Goal: Task Accomplishment & Management: Use online tool/utility

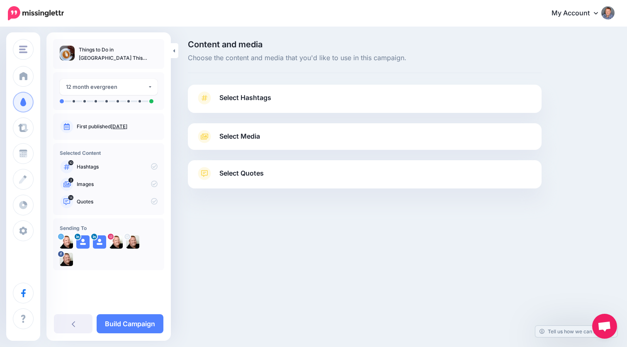
click at [281, 90] on div "Select Hashtags First let's make sure we're happy with the hashtags. Add, delet…" at bounding box center [365, 99] width 354 height 28
click at [252, 98] on span "Select Hashtags" at bounding box center [245, 97] width 52 height 11
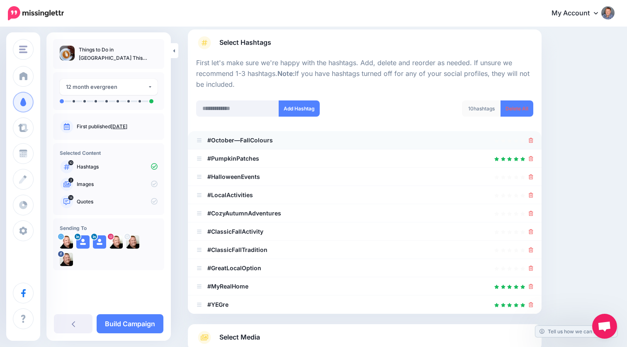
scroll to position [58, 0]
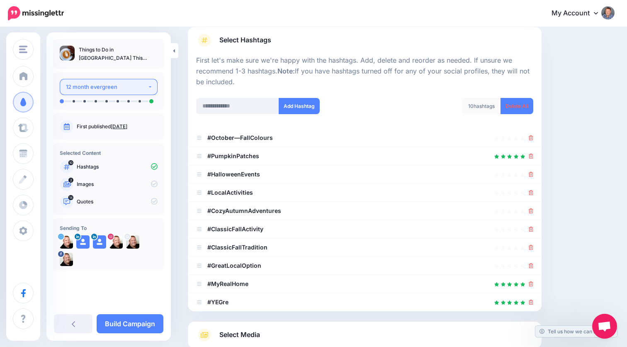
click at [133, 84] on div "12 month evergreen" at bounding box center [107, 87] width 82 height 10
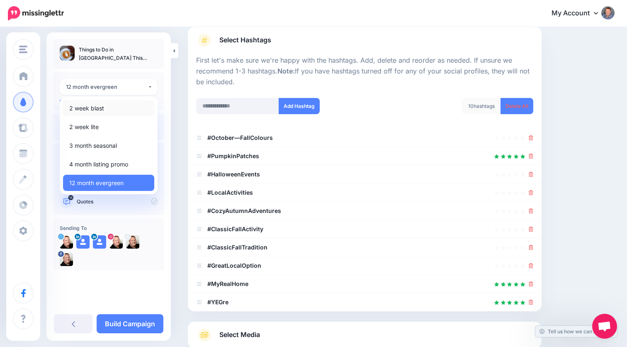
click at [108, 110] on link "2 week blast" at bounding box center [108, 108] width 91 height 16
select select "******"
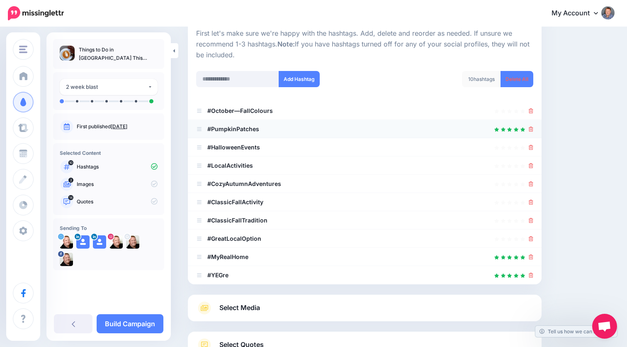
scroll to position [84, 0]
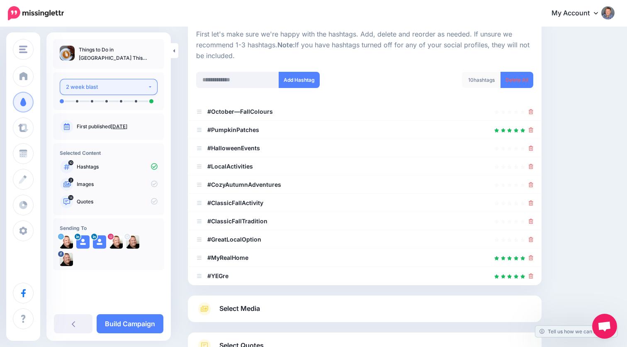
click at [137, 89] on div "2 week blast" at bounding box center [107, 87] width 82 height 10
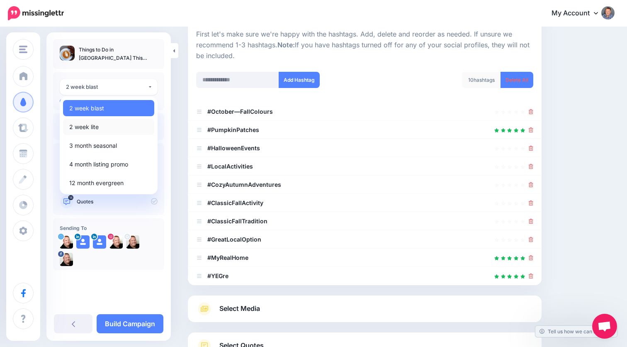
click at [102, 127] on link "2 week lite" at bounding box center [108, 127] width 91 height 16
select select "******"
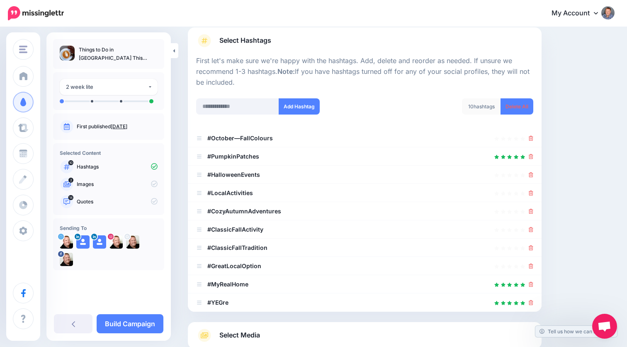
scroll to position [58, 0]
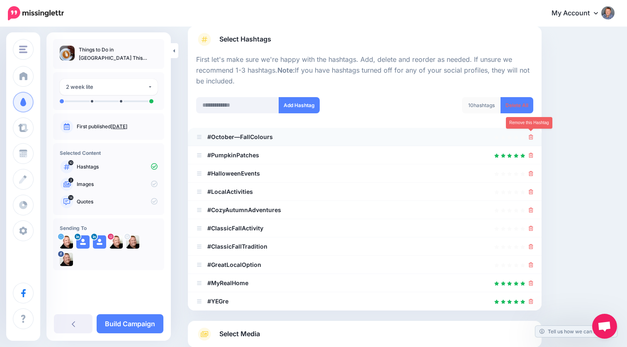
click at [376, 136] on icon at bounding box center [531, 136] width 5 height 5
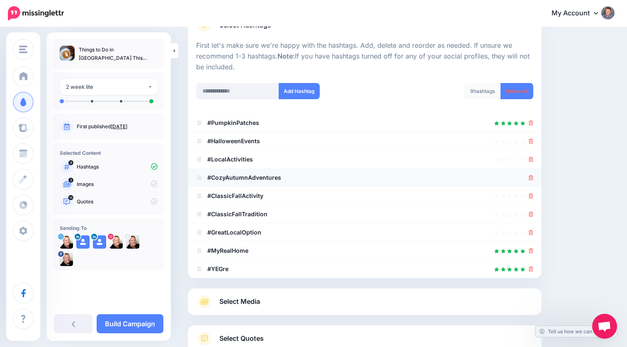
scroll to position [90, 0]
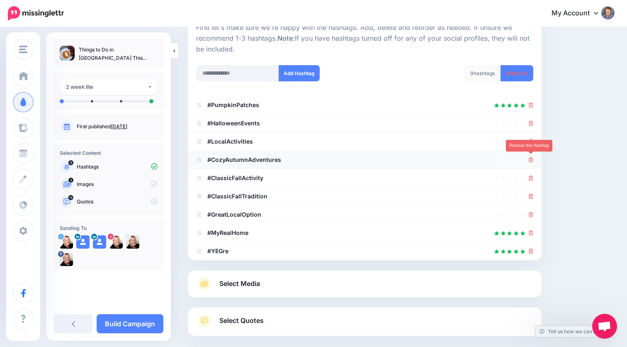
click at [376, 157] on icon at bounding box center [531, 159] width 5 height 5
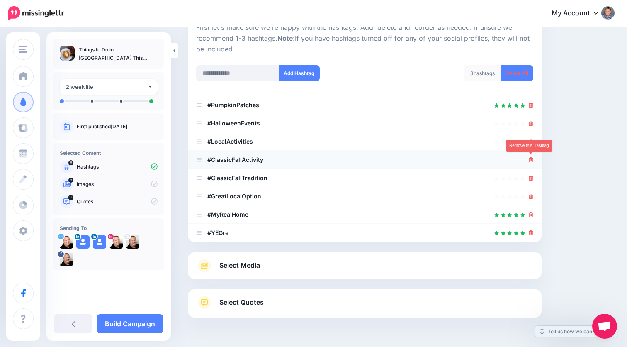
click at [376, 158] on icon at bounding box center [531, 159] width 5 height 5
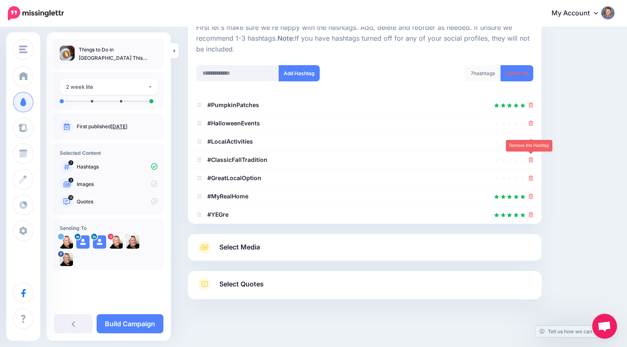
click at [376, 158] on icon at bounding box center [531, 159] width 5 height 5
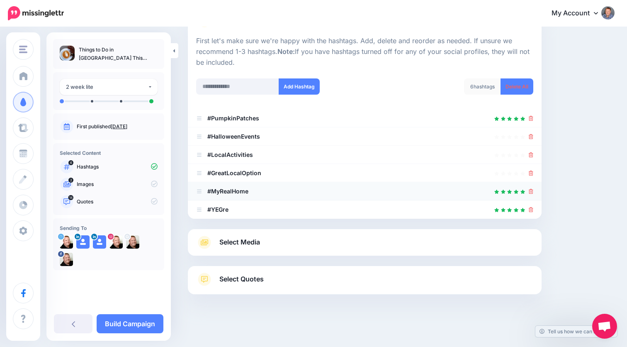
scroll to position [77, 0]
click at [376, 241] on link "Select Media" at bounding box center [364, 242] width 337 height 13
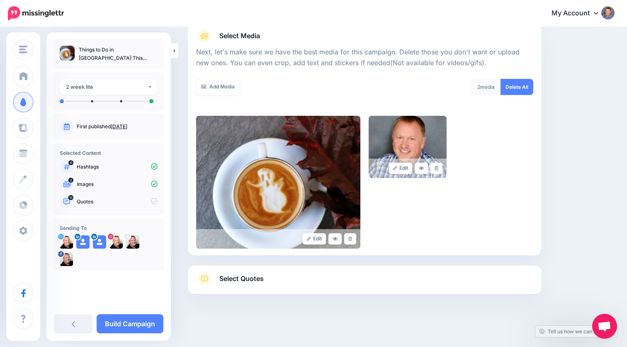
scroll to position [100, 0]
click at [346, 280] on link "Select Quotes" at bounding box center [364, 284] width 337 height 22
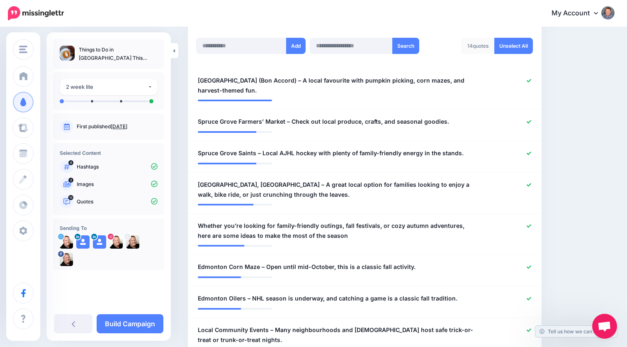
scroll to position [222, 0]
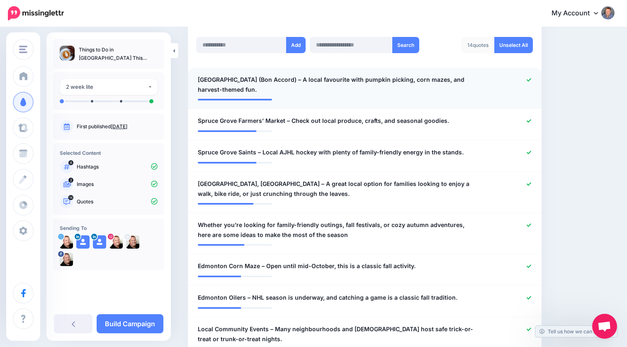
click at [376, 88] on div at bounding box center [509, 85] width 58 height 20
click at [314, 96] on div at bounding box center [365, 97] width 334 height 4
click at [360, 87] on span "Prairie Gardens & Adventure Farm (Bon Accord) – A local favourite with pumpkin …" at bounding box center [336, 85] width 276 height 20
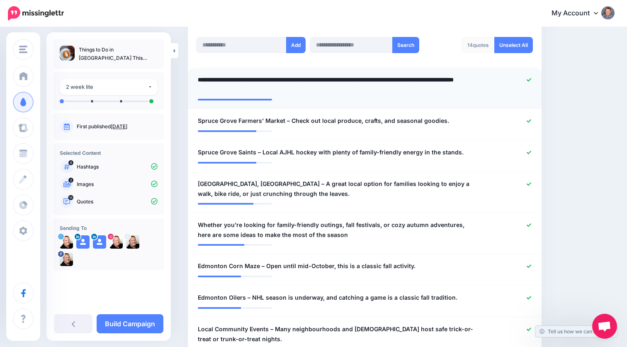
click at [376, 78] on icon at bounding box center [529, 80] width 5 height 5
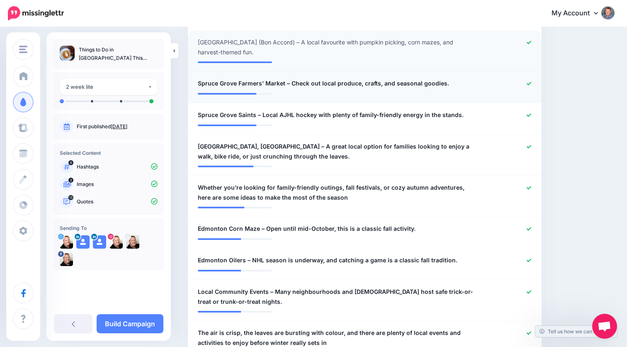
scroll to position [260, 0]
click at [376, 81] on icon at bounding box center [529, 83] width 5 height 5
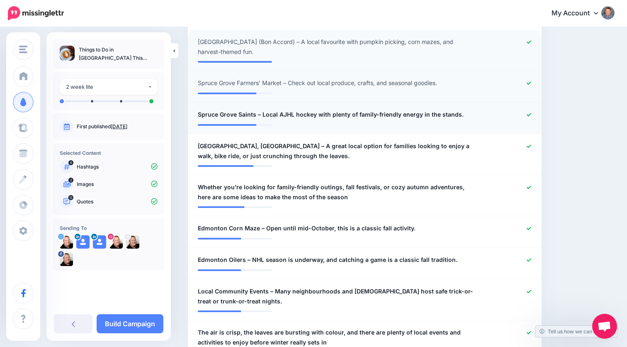
click at [376, 112] on icon at bounding box center [529, 114] width 5 height 5
click at [376, 144] on icon at bounding box center [529, 146] width 5 height 5
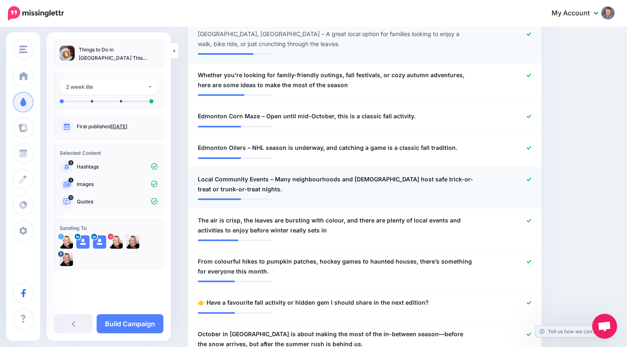
scroll to position [376, 0]
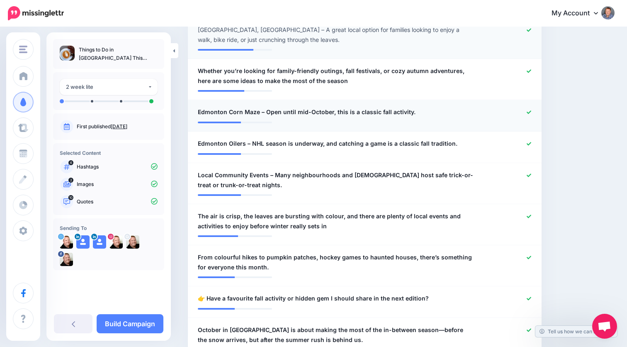
click at [376, 110] on icon at bounding box center [529, 112] width 5 height 5
click at [376, 141] on icon at bounding box center [529, 143] width 5 height 5
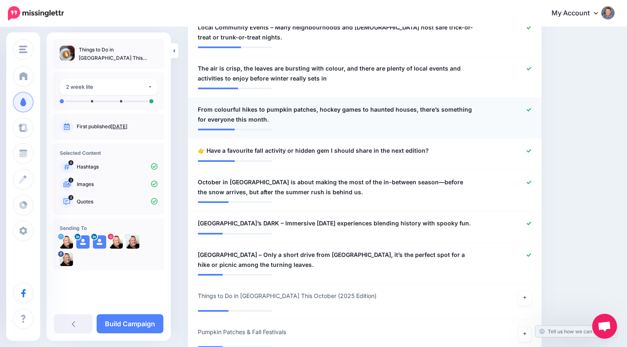
scroll to position [538, 0]
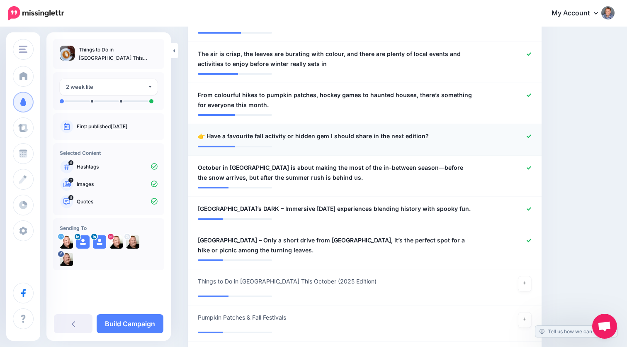
click at [376, 134] on icon at bounding box center [529, 135] width 5 height 3
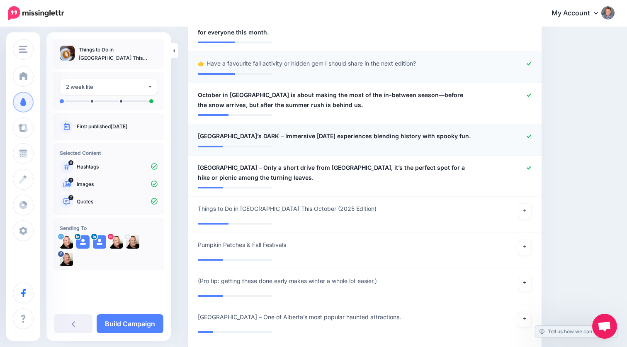
scroll to position [613, 0]
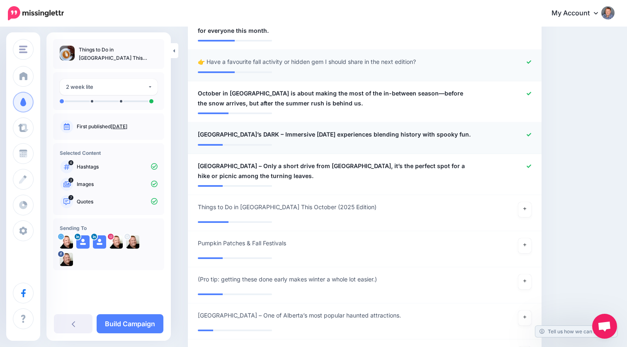
click at [376, 134] on icon at bounding box center [529, 134] width 5 height 5
click at [376, 164] on icon at bounding box center [529, 166] width 5 height 5
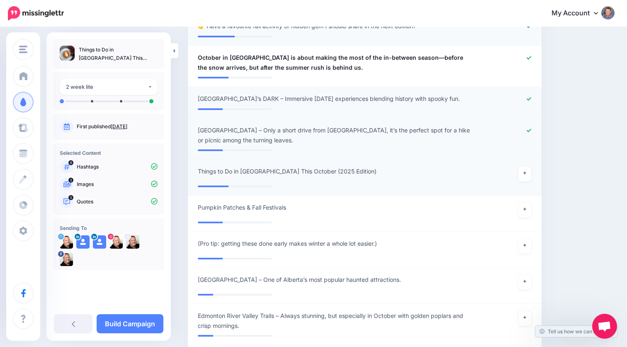
scroll to position [672, 0]
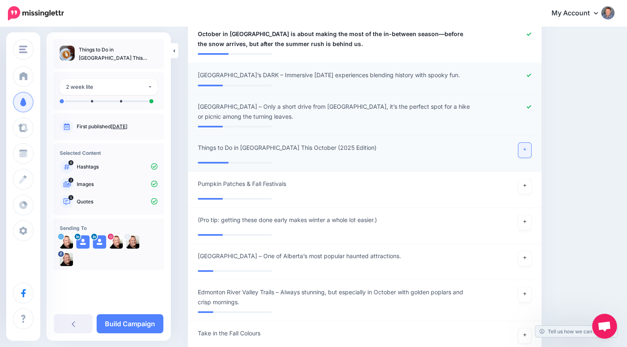
click at [376, 149] on link at bounding box center [525, 150] width 13 height 15
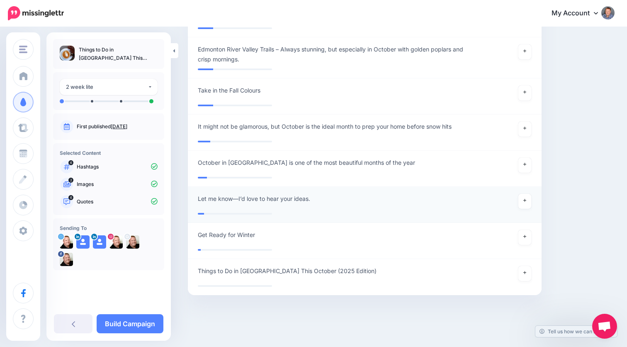
scroll to position [914, 0]
click at [376, 165] on link at bounding box center [525, 165] width 13 height 15
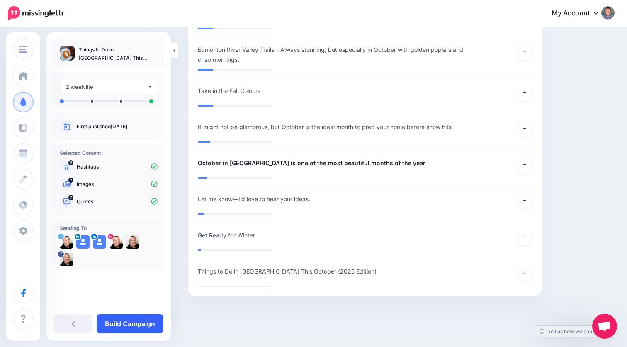
click at [129, 312] on link "Build Campaign" at bounding box center [130, 323] width 67 height 19
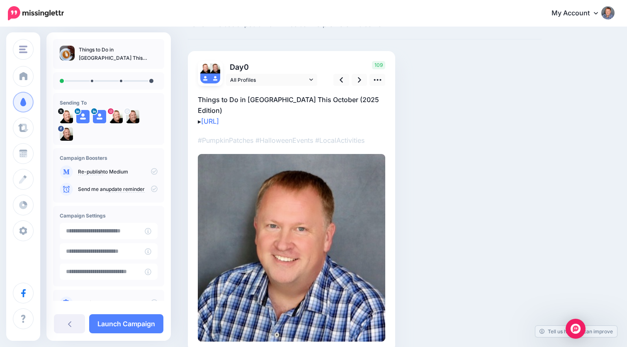
scroll to position [52, 0]
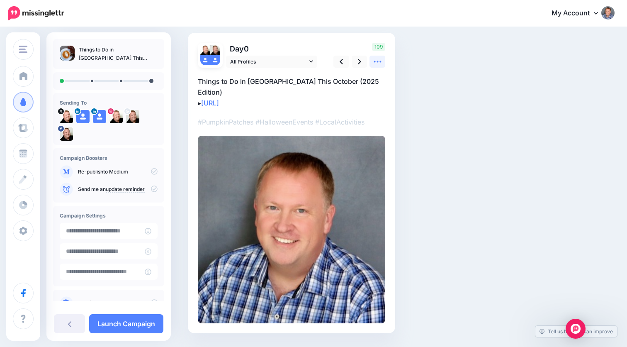
click at [377, 62] on icon at bounding box center [377, 61] width 9 height 9
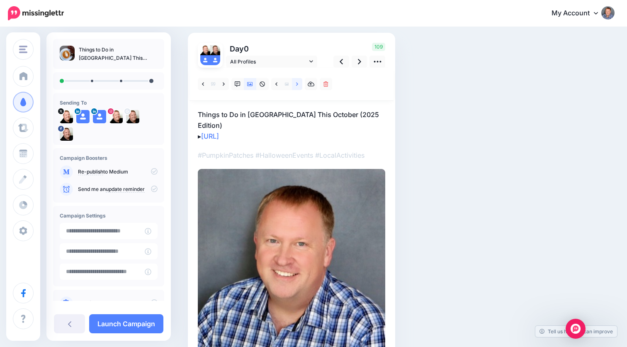
click at [297, 84] on icon at bounding box center [297, 84] width 2 height 6
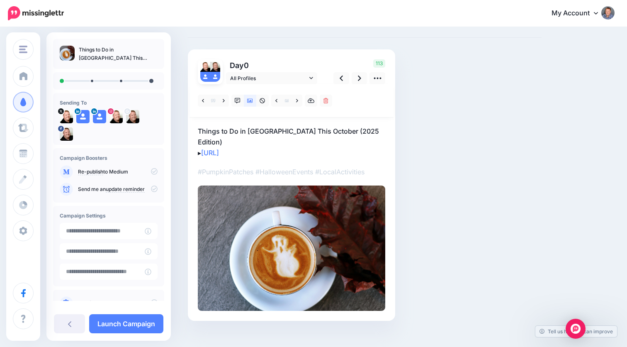
scroll to position [35, 0]
click at [369, 131] on p "Things to Do in Alberta This October (2025 Edition) ▸ https://lttr.ai/Ajula" at bounding box center [292, 142] width 188 height 32
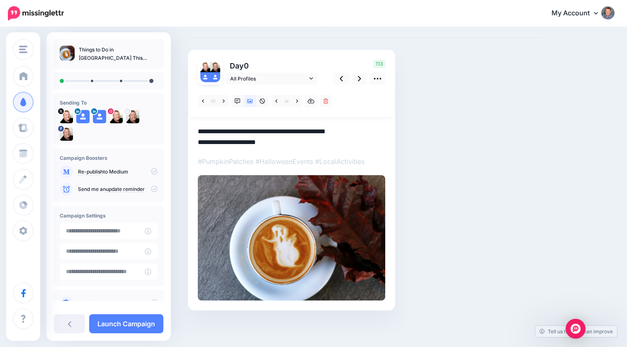
scroll to position [29, 0]
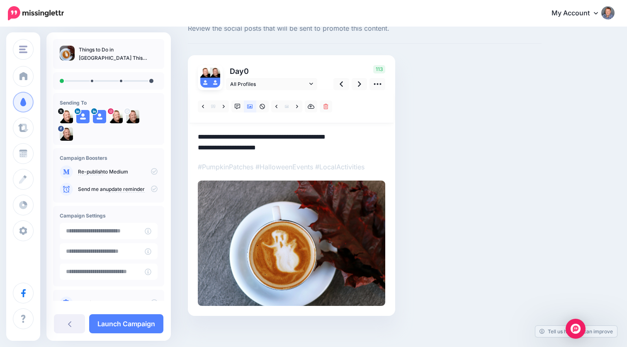
click at [367, 137] on textarea "**********" at bounding box center [292, 143] width 188 height 22
click at [436, 136] on div "Social Posts Review the social posts that will be sent to promote this content.…" at bounding box center [365, 176] width 366 height 330
click at [360, 83] on icon at bounding box center [359, 84] width 3 height 9
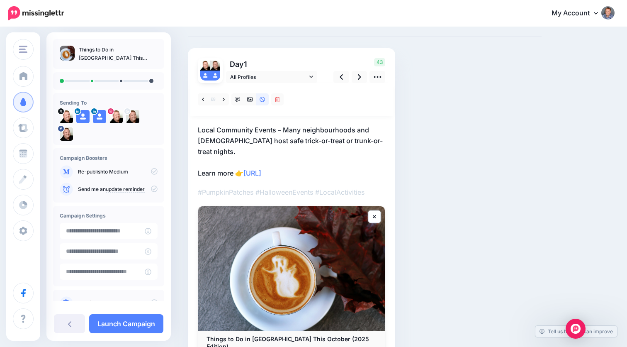
scroll to position [34, 0]
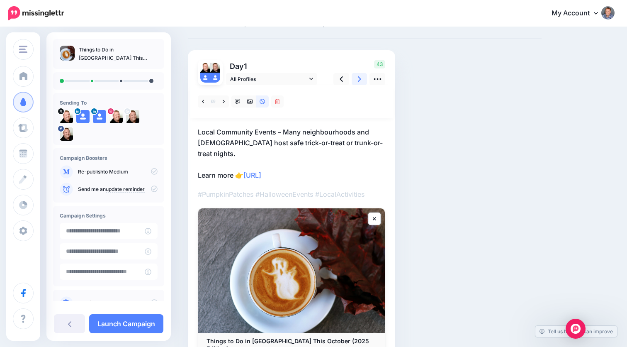
click at [358, 79] on icon at bounding box center [359, 79] width 3 height 9
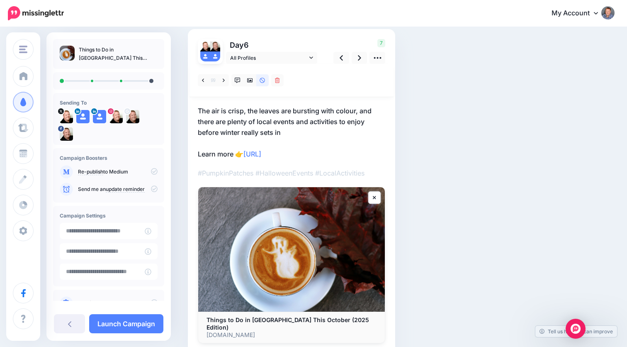
scroll to position [55, 0]
click at [359, 59] on icon at bounding box center [359, 58] width 3 height 9
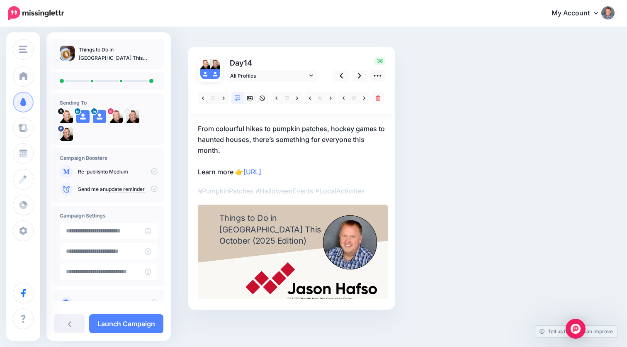
scroll to position [37, 0]
click at [358, 75] on icon at bounding box center [359, 76] width 3 height 9
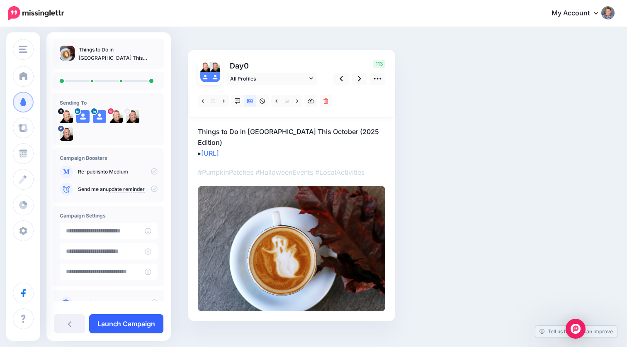
click at [124, 322] on link "Launch Campaign" at bounding box center [126, 323] width 74 height 19
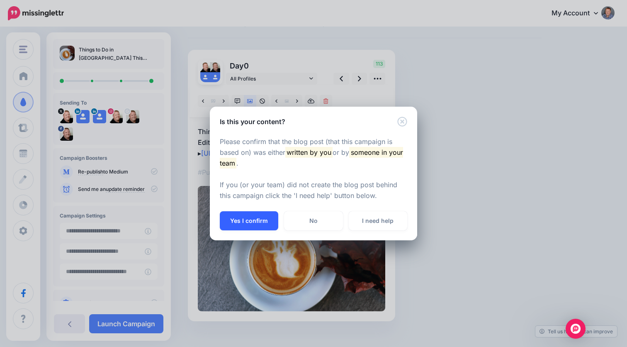
click at [246, 220] on button "Yes I confirm" at bounding box center [249, 220] width 58 height 19
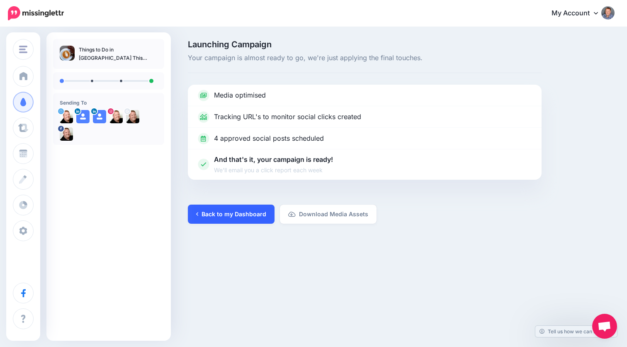
click at [222, 211] on link "Back to my Dashboard" at bounding box center [231, 214] width 87 height 19
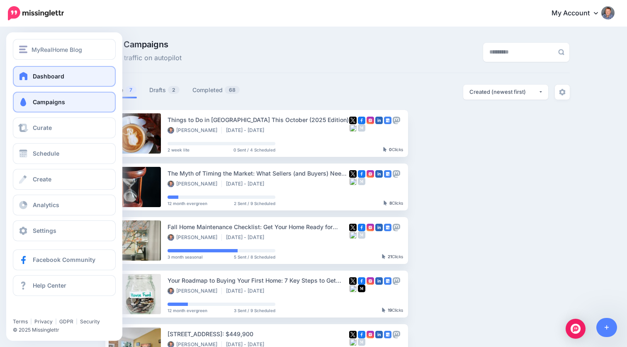
click at [45, 79] on span "Dashboard" at bounding box center [49, 76] width 32 height 7
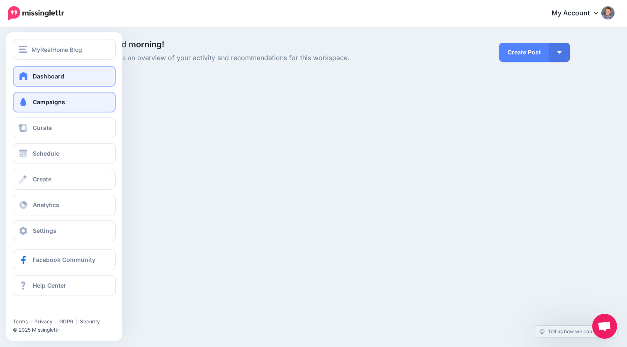
click at [40, 102] on span "Campaigns" at bounding box center [49, 101] width 32 height 7
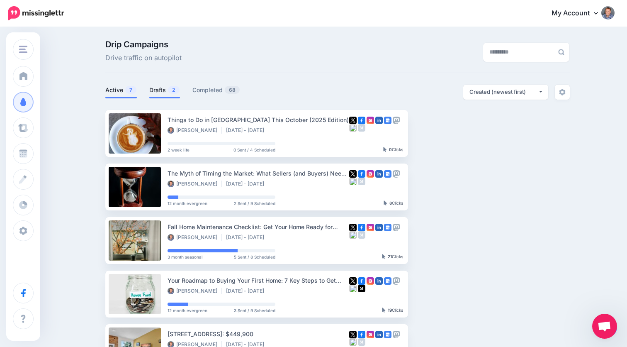
click at [161, 89] on link "Drafts 2" at bounding box center [164, 90] width 31 height 10
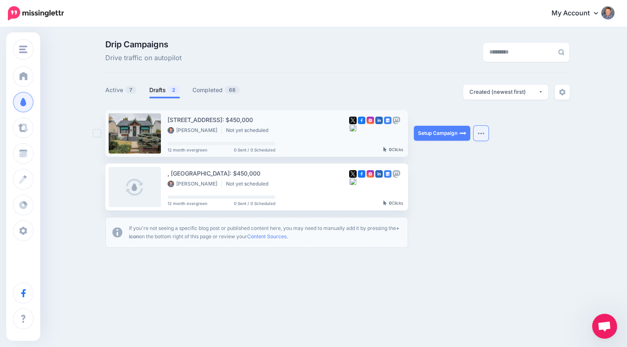
click at [483, 133] on img "button" at bounding box center [481, 133] width 7 height 2
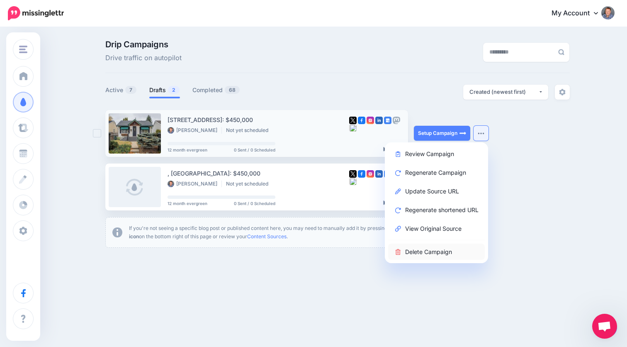
click at [428, 254] on link "Delete Campaign" at bounding box center [436, 252] width 97 height 16
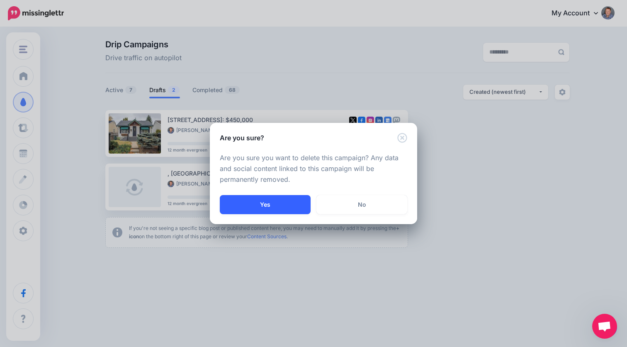
click at [283, 203] on button "Yes" at bounding box center [265, 204] width 91 height 19
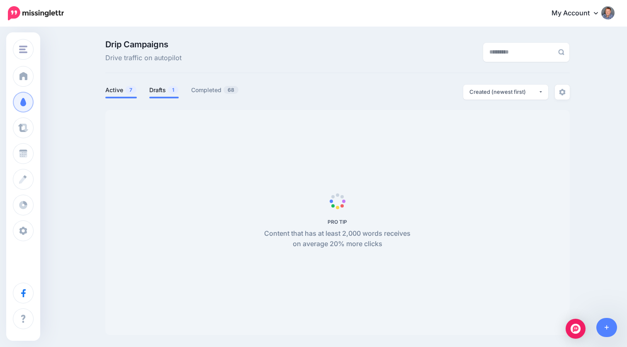
click at [157, 90] on link "Drafts 1" at bounding box center [163, 90] width 29 height 10
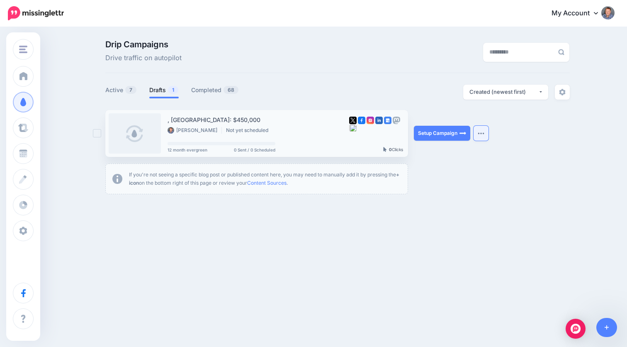
click at [486, 132] on button "button" at bounding box center [481, 133] width 15 height 15
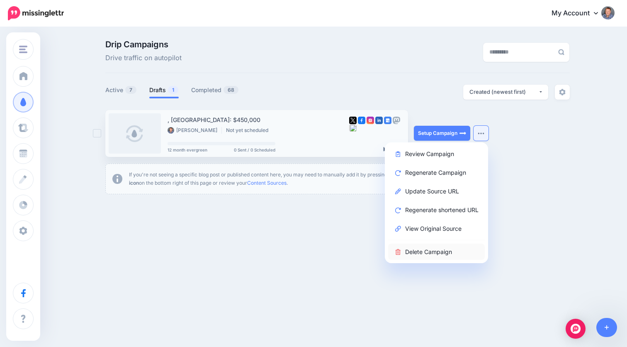
click at [431, 251] on link "Delete Campaign" at bounding box center [436, 252] width 97 height 16
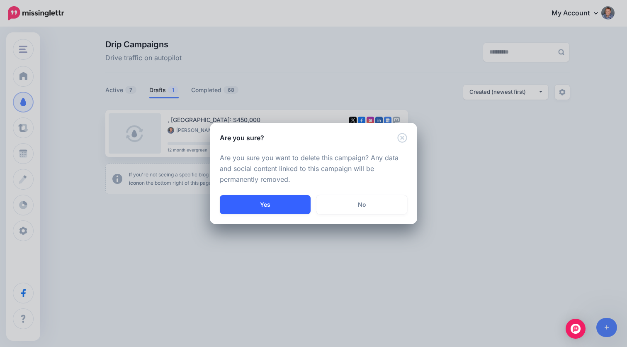
click at [268, 203] on button "Yes" at bounding box center [265, 204] width 91 height 19
